Goal: Entertainment & Leisure: Consume media (video, audio)

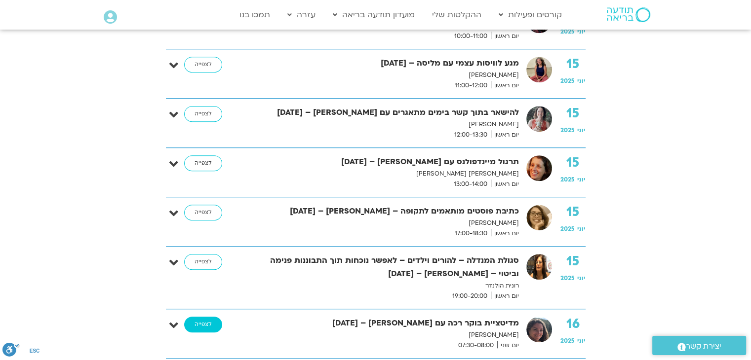
click at [195, 323] on link "לצפייה" at bounding box center [203, 325] width 38 height 16
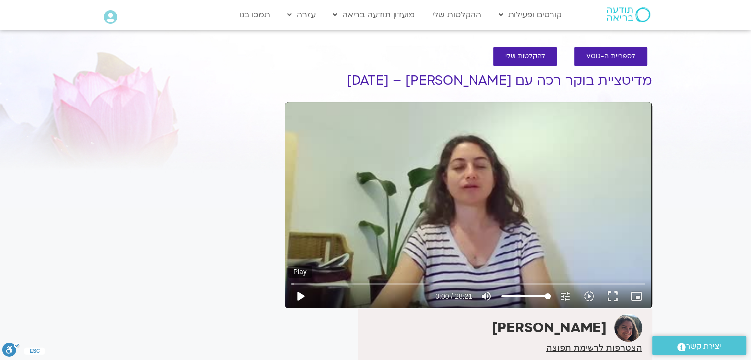
click at [303, 296] on button "play_arrow" at bounding box center [300, 297] width 24 height 24
click at [304, 293] on button "play_arrow" at bounding box center [300, 297] width 24 height 24
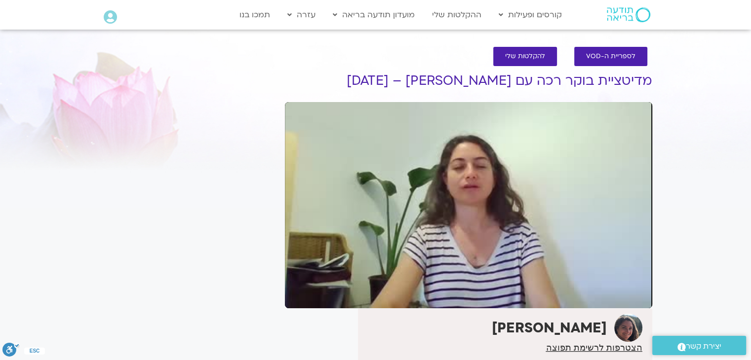
click at [304, 293] on button "pause" at bounding box center [300, 297] width 24 height 24
type input "1445.963661"
